Goal: Task Accomplishment & Management: Use online tool/utility

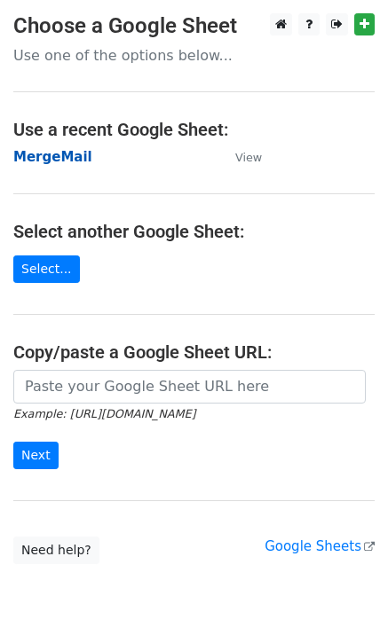
click at [50, 153] on strong "MergeMail" at bounding box center [52, 157] width 79 height 16
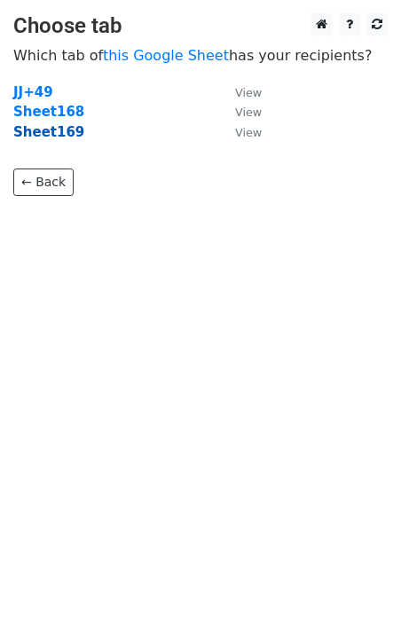
click at [54, 140] on strong "Sheet169" at bounding box center [48, 132] width 71 height 16
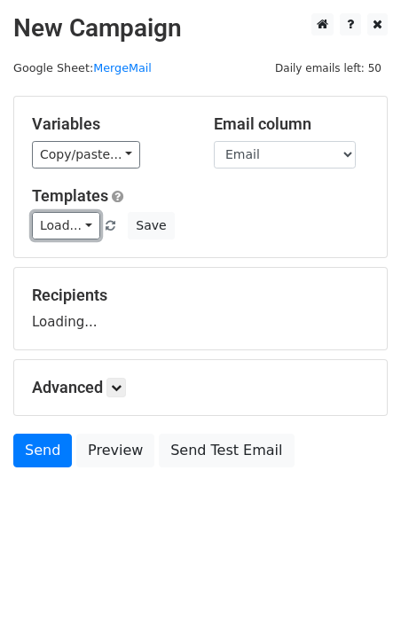
click at [72, 236] on link "Load..." at bounding box center [66, 226] width 68 height 28
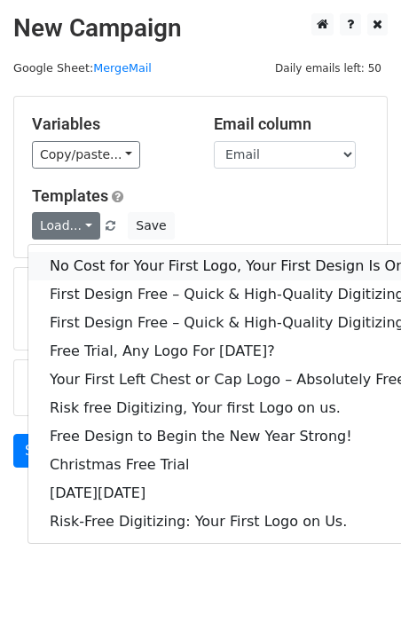
click at [92, 269] on link "No Cost for Your First Logo, Your First Design Is On Us!" at bounding box center [241, 266] width 426 height 28
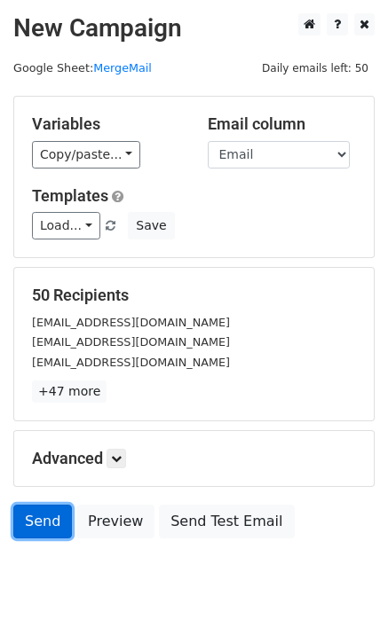
click at [51, 522] on link "Send" at bounding box center [42, 522] width 59 height 34
